Goal: Task Accomplishment & Management: Manage account settings

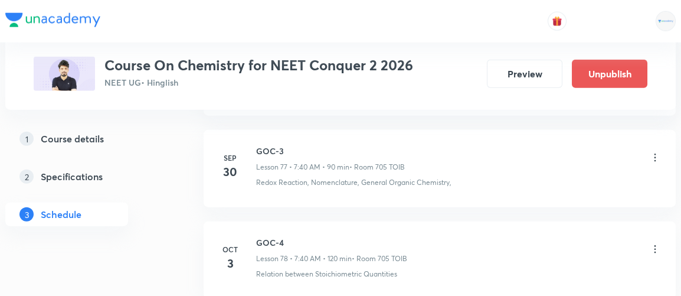
scroll to position [7709, 0]
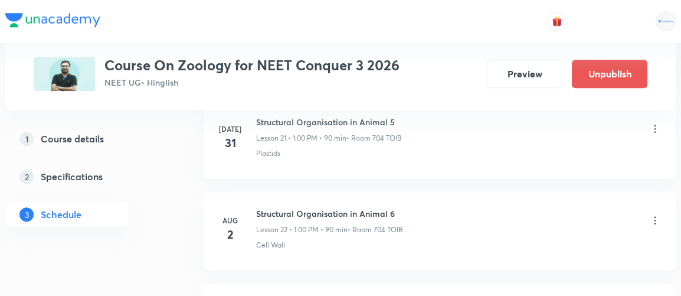
scroll to position [4890, 0]
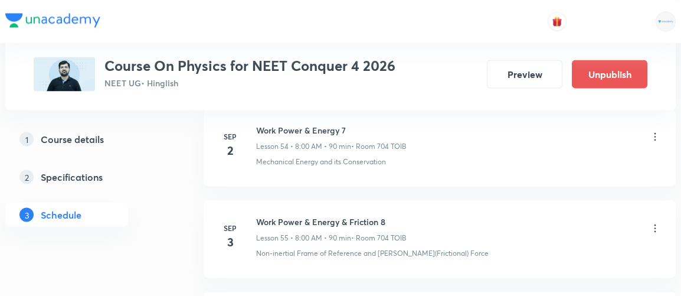
scroll to position [7389, 0]
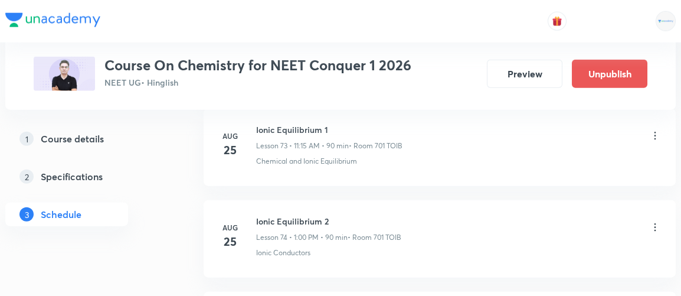
scroll to position [9776, 0]
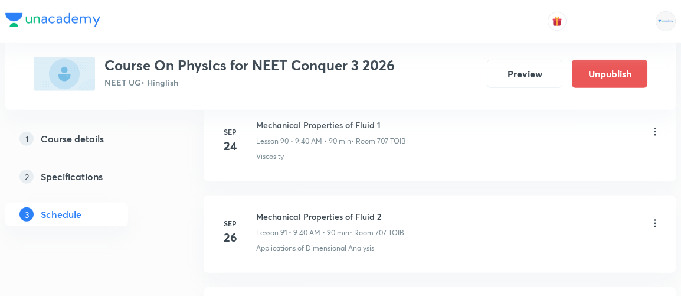
scroll to position [9311, 0]
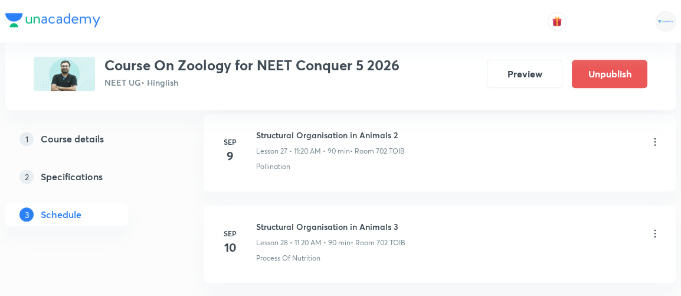
scroll to position [4289, 0]
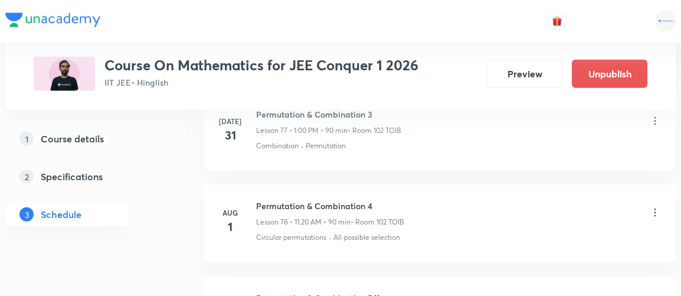
scroll to position [12049, 0]
